Goal: Information Seeking & Learning: Understand process/instructions

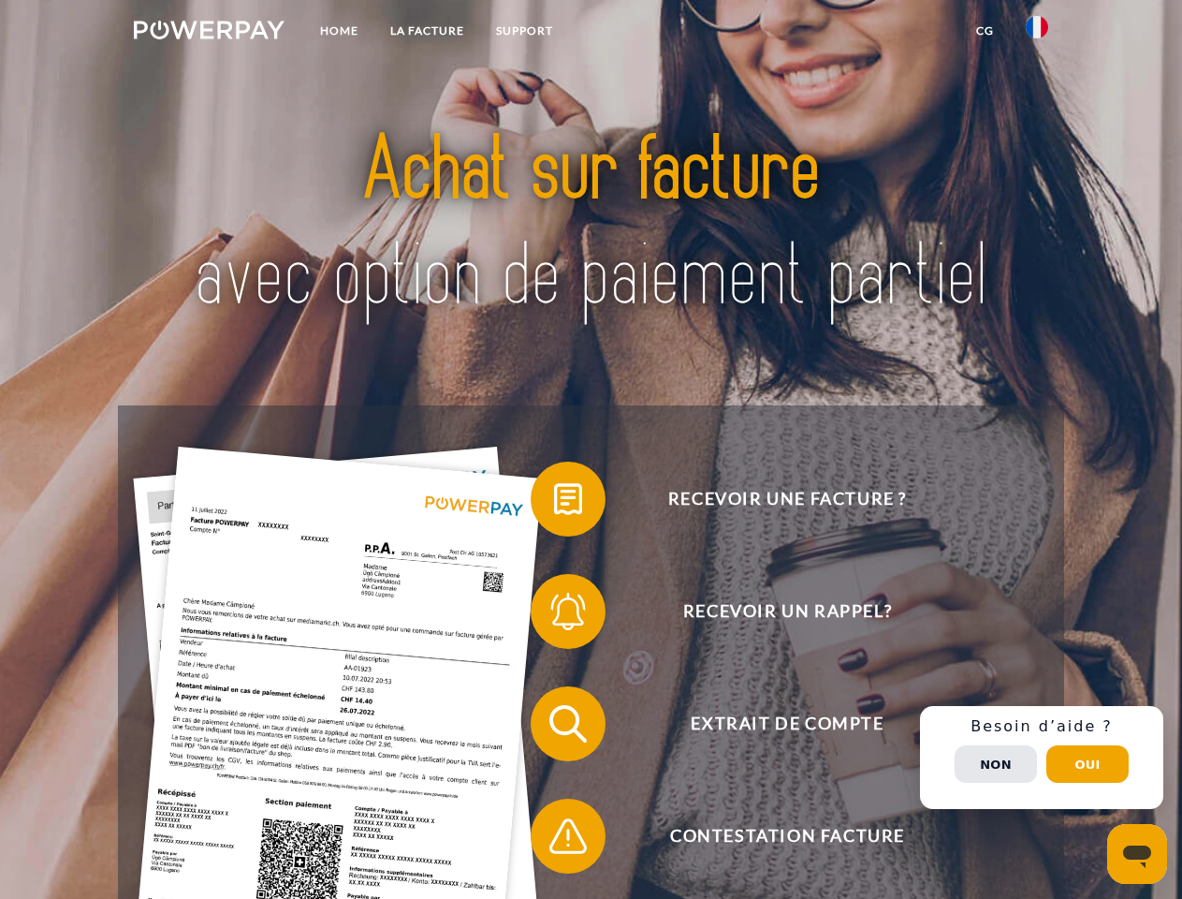
click at [209, 33] on img at bounding box center [209, 30] width 151 height 19
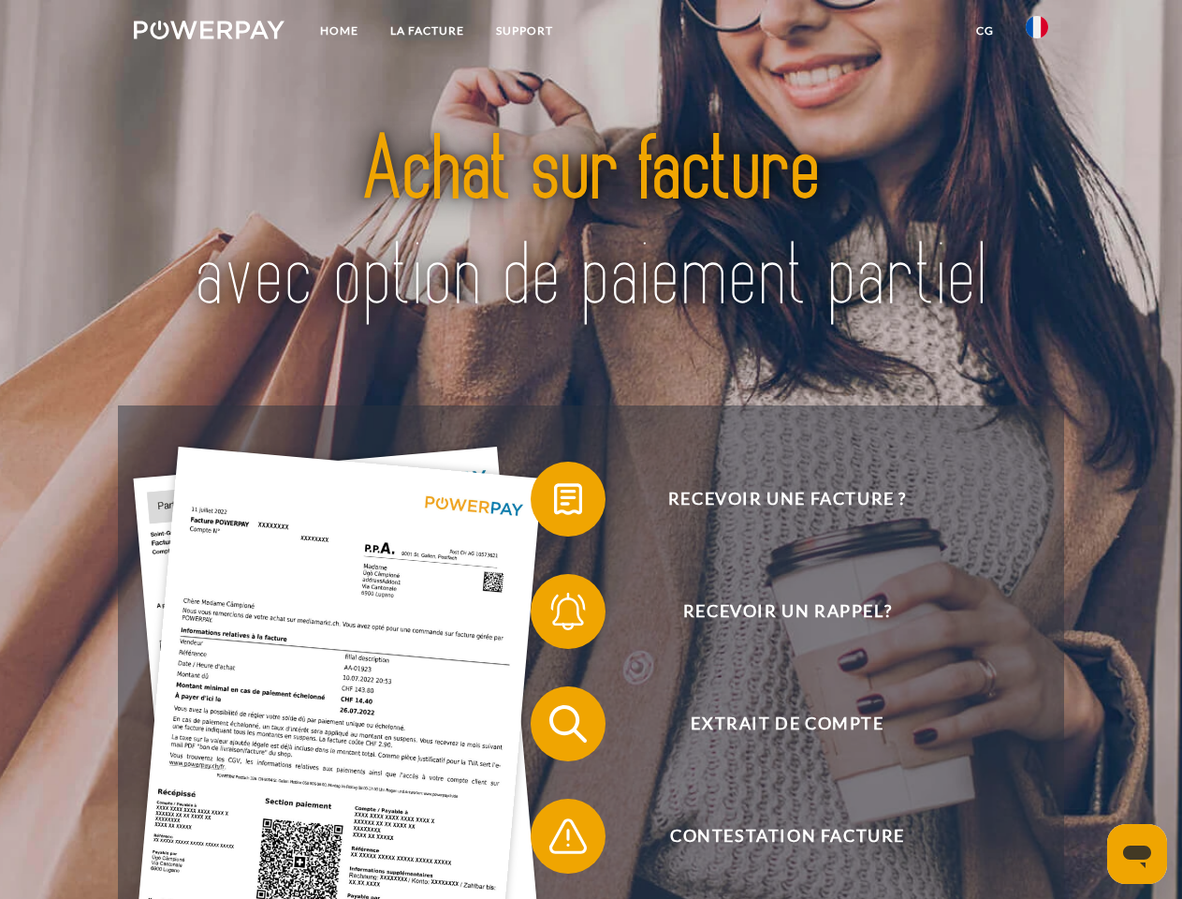
click at [1037, 33] on img at bounding box center [1037, 27] width 22 height 22
click at [985, 31] on link "CG" at bounding box center [985, 31] width 50 height 34
click at [554, 503] on span at bounding box center [540, 499] width 94 height 94
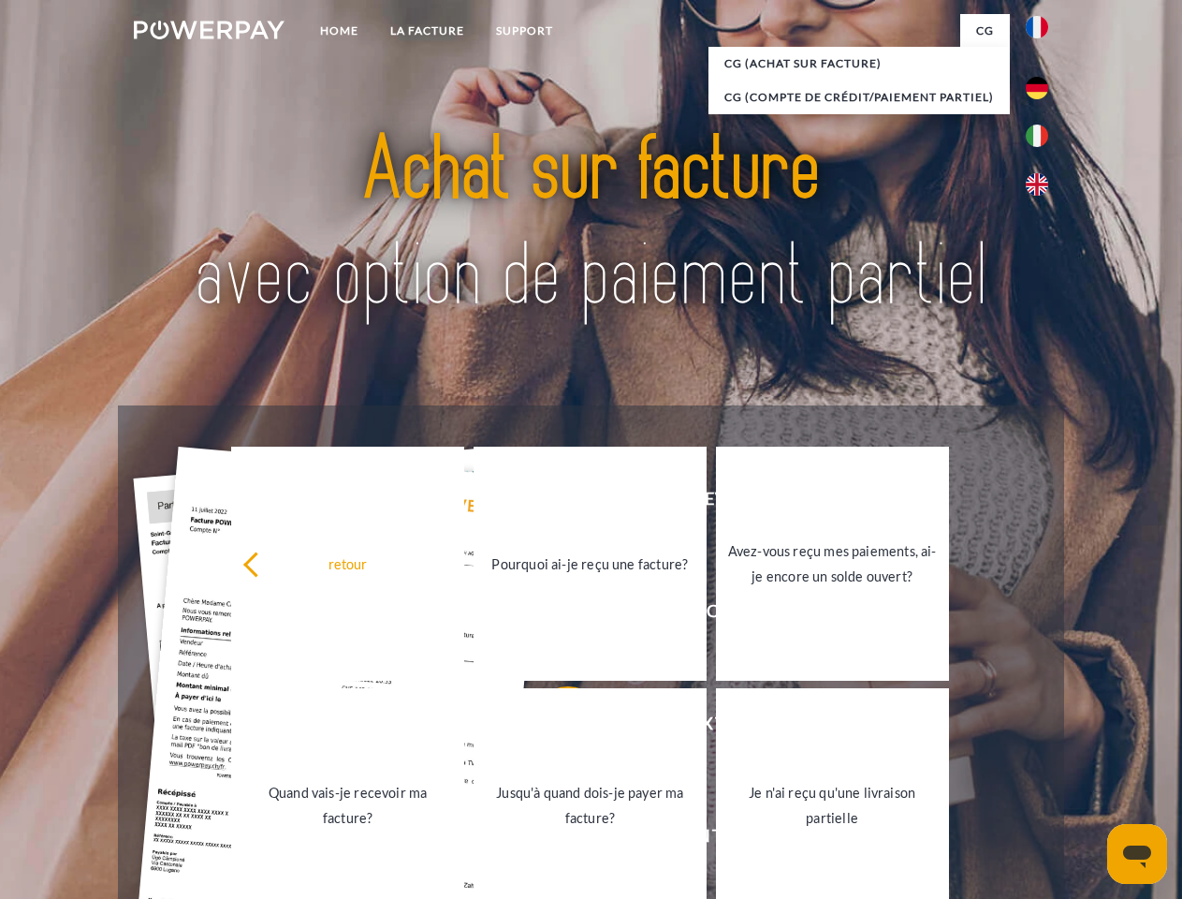
click at [554, 615] on div "retour Pourquoi ai-je reçu une facture? Avez-vous reçu mes paiements, ai-je enc…" at bounding box center [590, 684] width 756 height 483
click at [554, 727] on link "Jusqu'à quand dois-je payer ma facture?" at bounding box center [590, 805] width 233 height 234
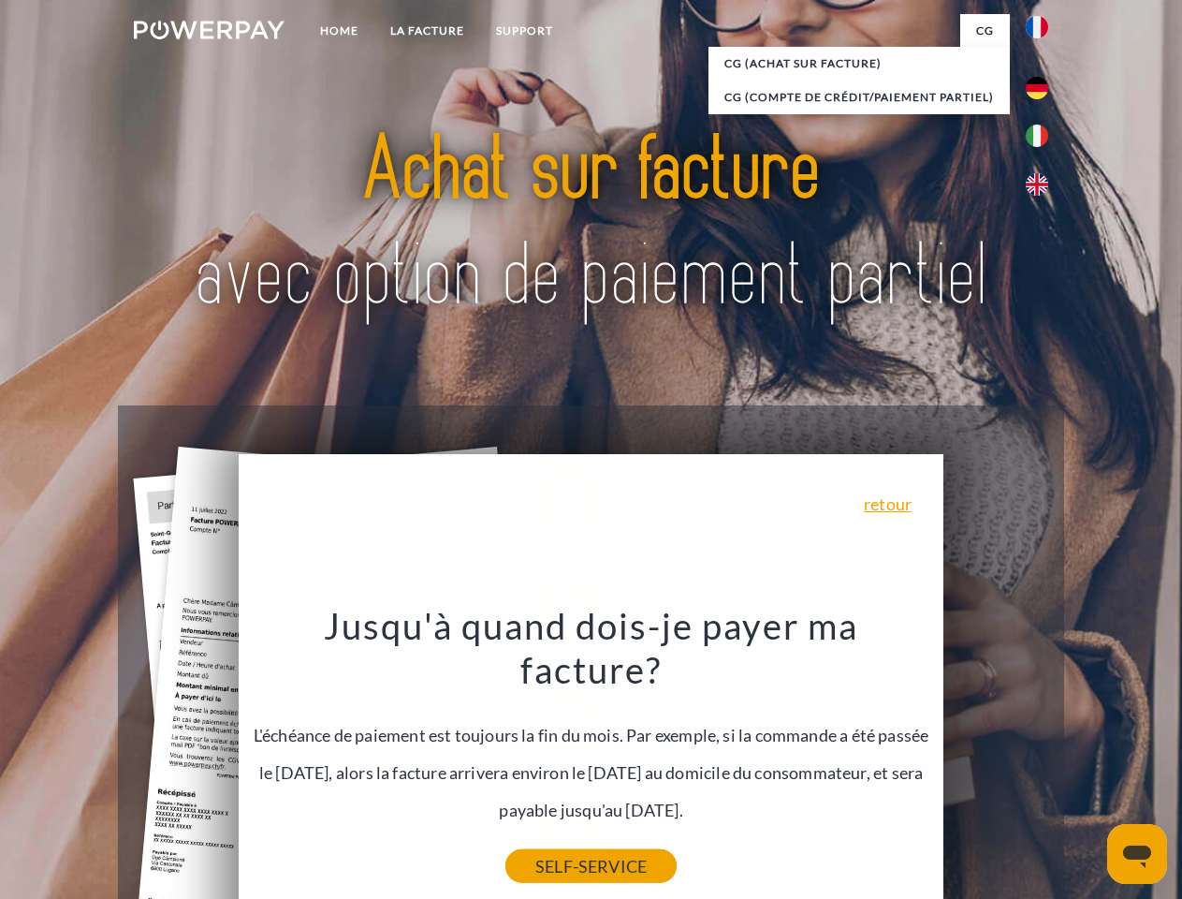
click at [554, 849] on link "SELF-SERVICE" at bounding box center [590, 866] width 171 height 34
click at [1042, 757] on div "Recevoir une facture ? Recevoir un rappel? Extrait de compte retour" at bounding box center [590, 779] width 945 height 749
click at [996, 761] on span "Extrait de compte" at bounding box center [787, 723] width 459 height 75
click at [1088, 764] on header "Home LA FACTURE Support" at bounding box center [591, 646] width 1182 height 1293
